Goal: Information Seeking & Learning: Learn about a topic

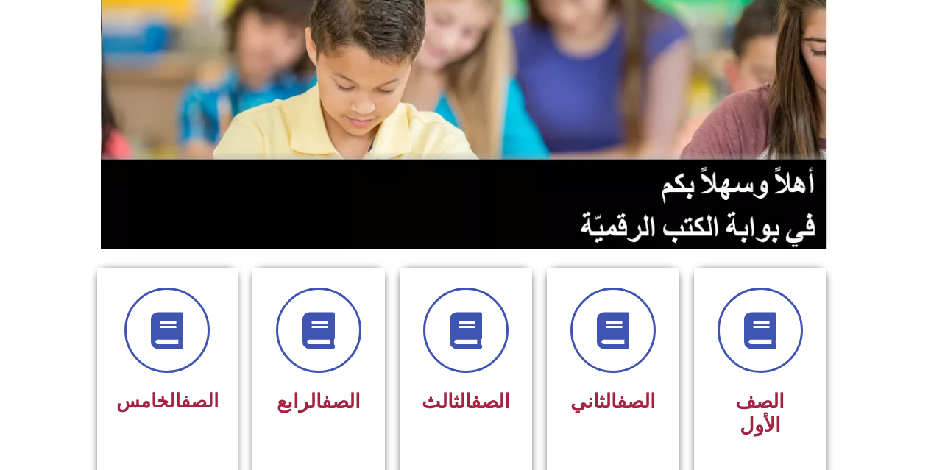
scroll to position [147, 0]
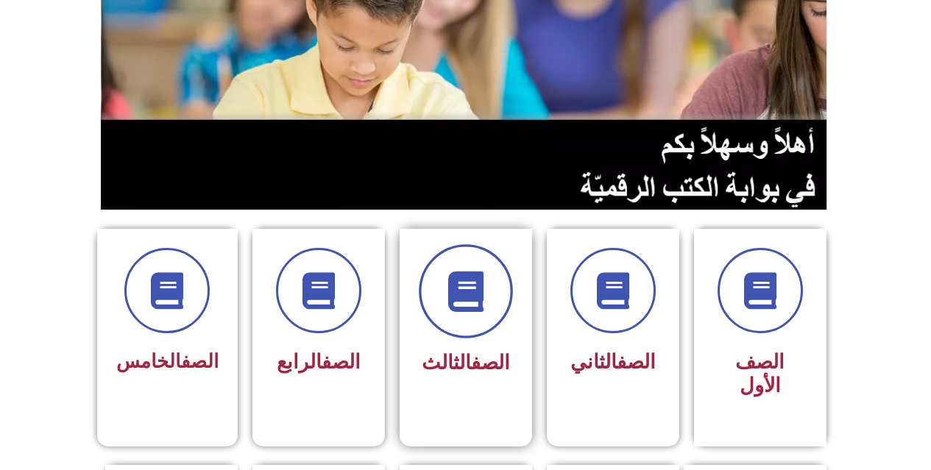
click at [449, 303] on icon at bounding box center [465, 292] width 40 height 40
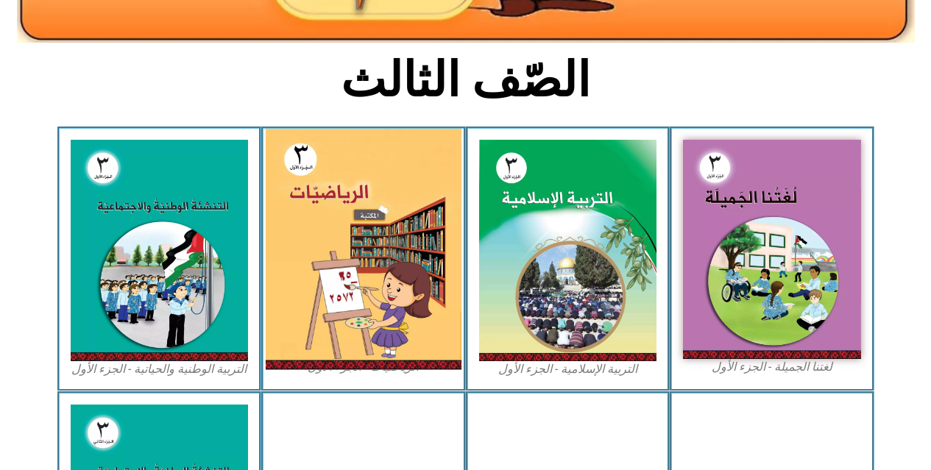
scroll to position [294, 0]
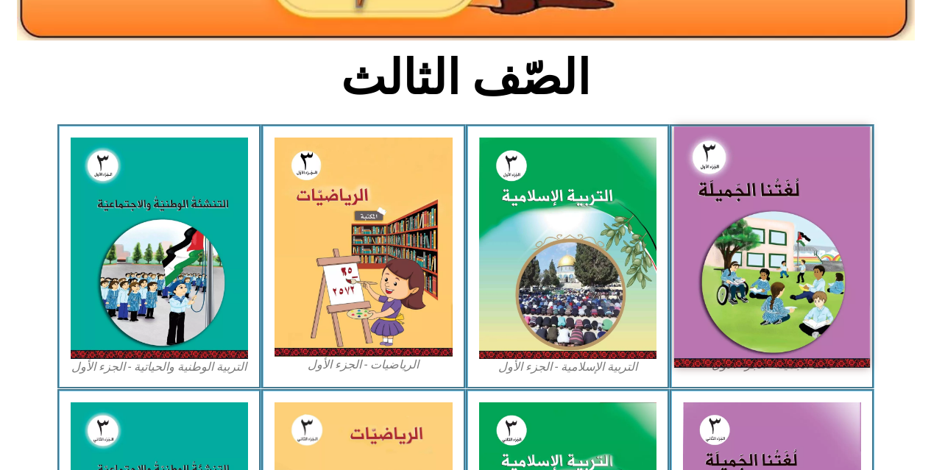
click at [755, 183] on img at bounding box center [772, 247] width 196 height 241
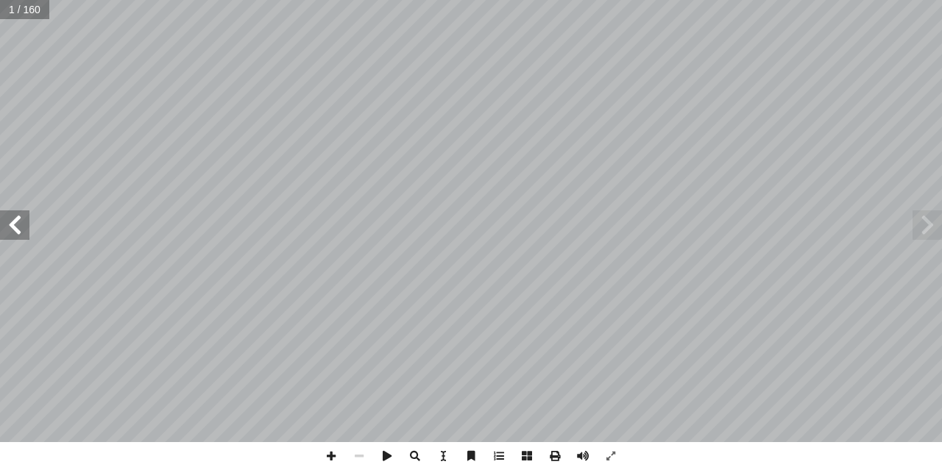
click at [7, 229] on span at bounding box center [14, 225] width 29 height 29
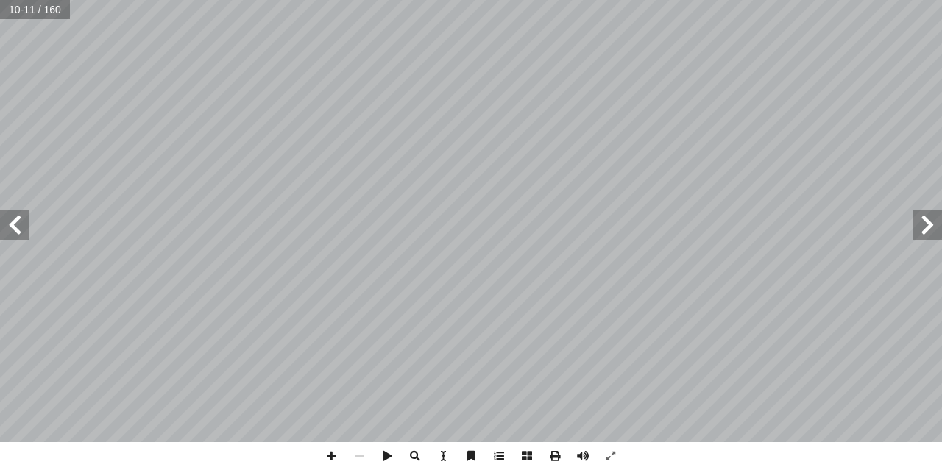
click at [7, 229] on span at bounding box center [14, 225] width 29 height 29
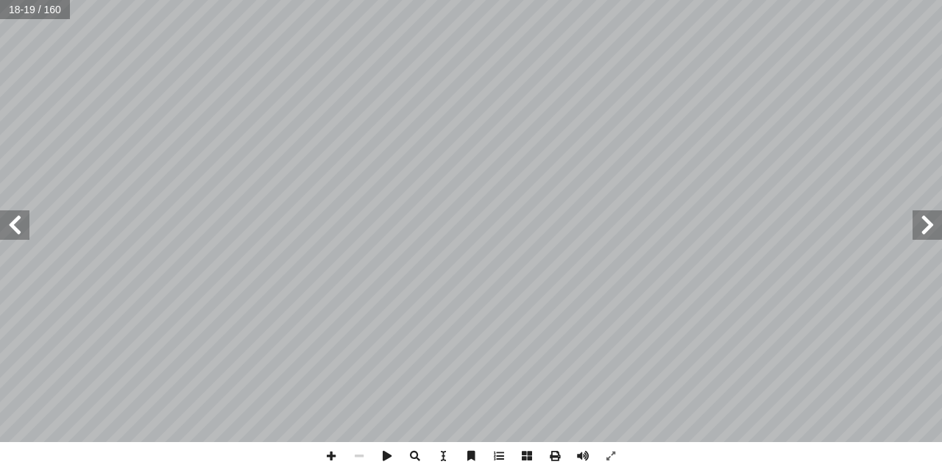
click at [66, 246] on div "١٤ ْ حال ْ عوا في ال ِ م َ ت ْ اج َ قوموا و ْ ل ـفـا ْ ط أ ا ـــــا يـــا ّ ــي…" at bounding box center [471, 221] width 942 height 442
click at [25, 235] on span at bounding box center [14, 225] width 29 height 29
click at [24, 234] on span at bounding box center [14, 225] width 29 height 29
click at [20, 232] on span at bounding box center [14, 225] width 29 height 29
click at [11, 237] on span at bounding box center [14, 225] width 29 height 29
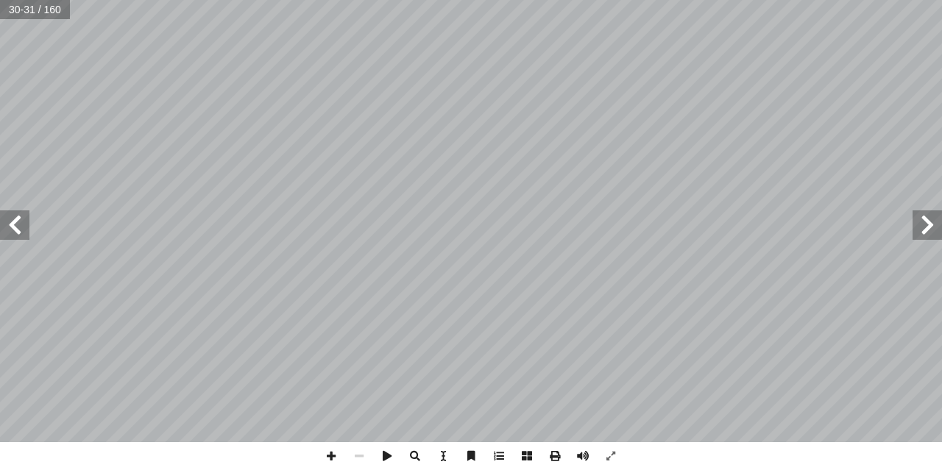
click at [24, 233] on span at bounding box center [14, 225] width 29 height 29
click at [324, 460] on span at bounding box center [331, 456] width 28 height 28
